Goal: Task Accomplishment & Management: Complete application form

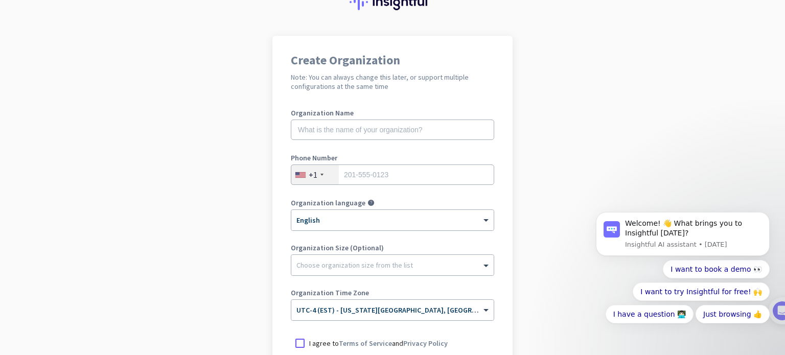
scroll to position [170, 0]
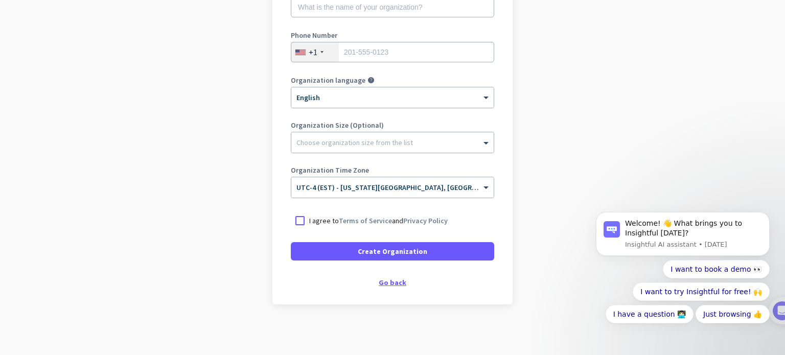
click at [376, 286] on div "Create Organization Note: You can always change this later, or support multiple…" at bounding box center [392, 108] width 240 height 391
click at [388, 281] on div "Go back" at bounding box center [392, 282] width 203 height 7
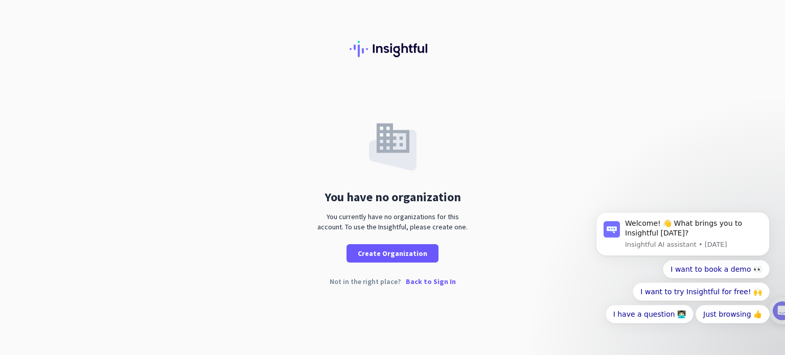
click at [418, 278] on p "Back to Sign In" at bounding box center [431, 281] width 50 height 7
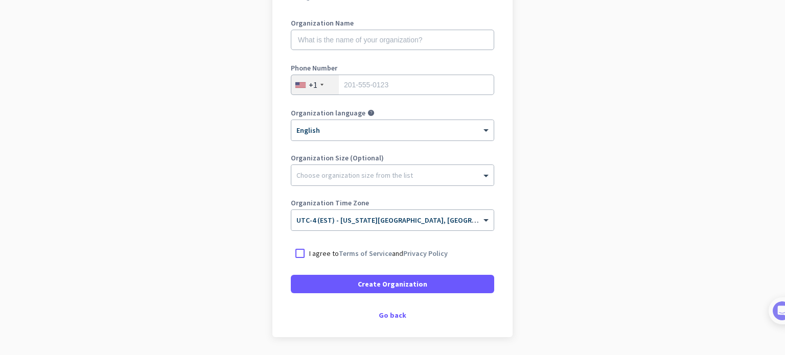
scroll to position [170, 0]
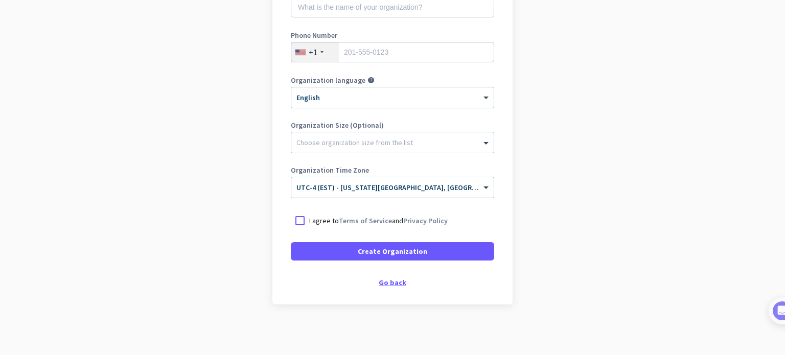
click at [398, 284] on div "Go back" at bounding box center [392, 282] width 203 height 7
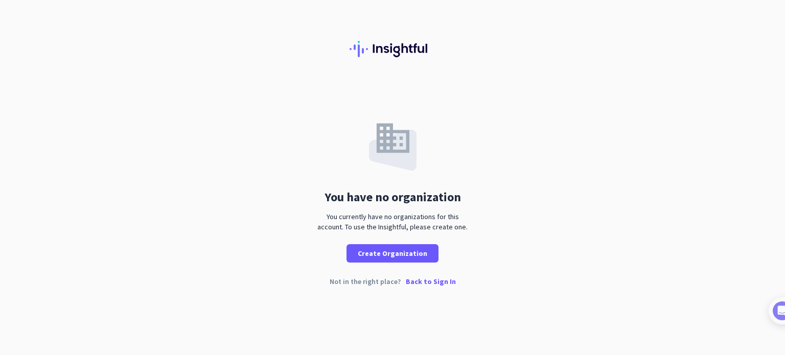
click at [430, 282] on p "Back to Sign In" at bounding box center [431, 281] width 50 height 7
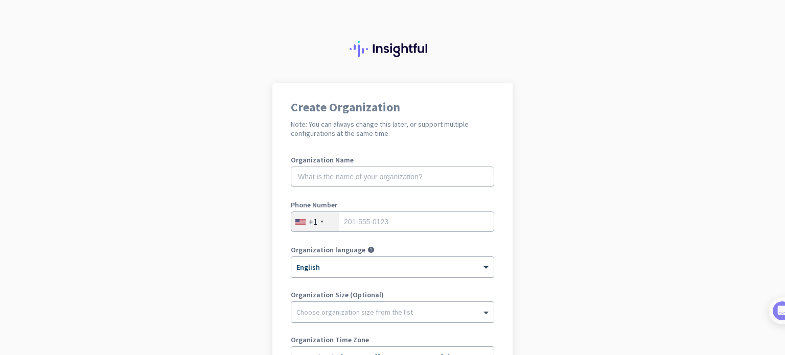
scroll to position [170, 0]
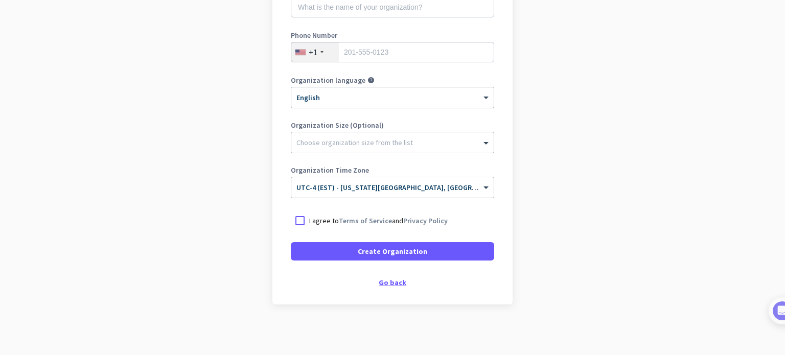
click at [395, 286] on div "Go back" at bounding box center [392, 282] width 203 height 7
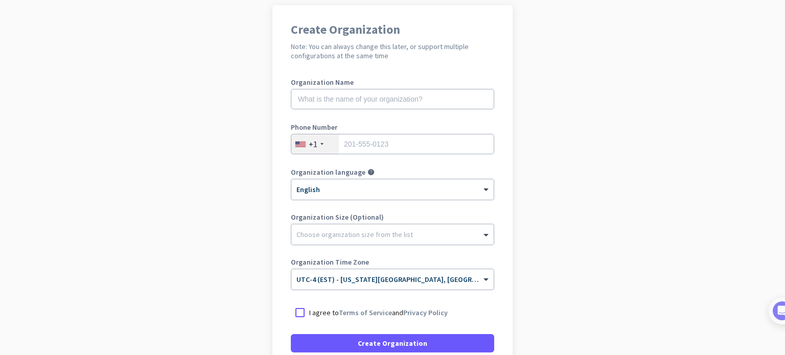
scroll to position [102, 0]
